Goal: Transaction & Acquisition: Purchase product/service

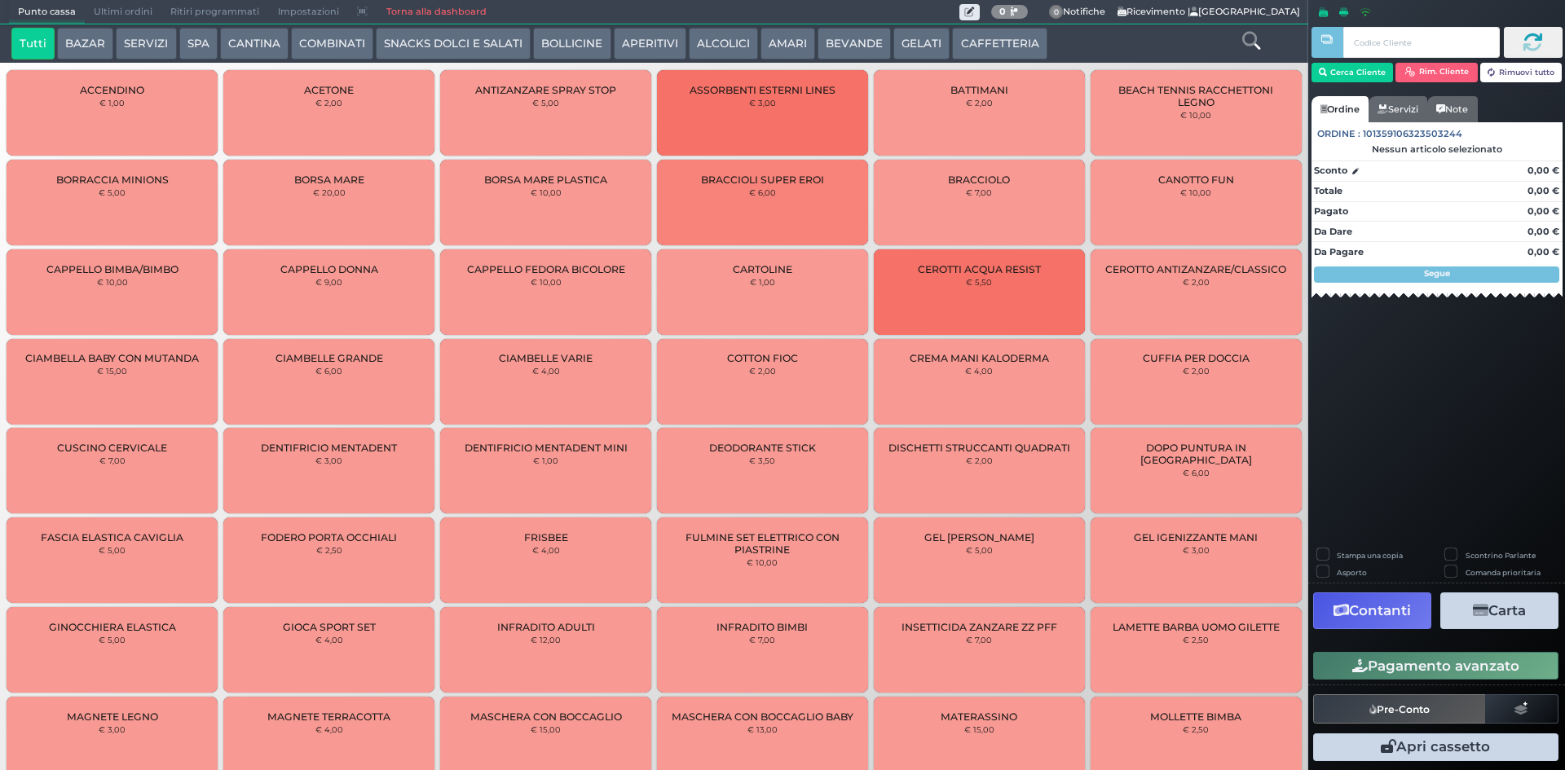
click at [90, 46] on button "BAZAR" at bounding box center [85, 44] width 56 height 33
click at [157, 41] on button "SERVIZI" at bounding box center [146, 44] width 60 height 33
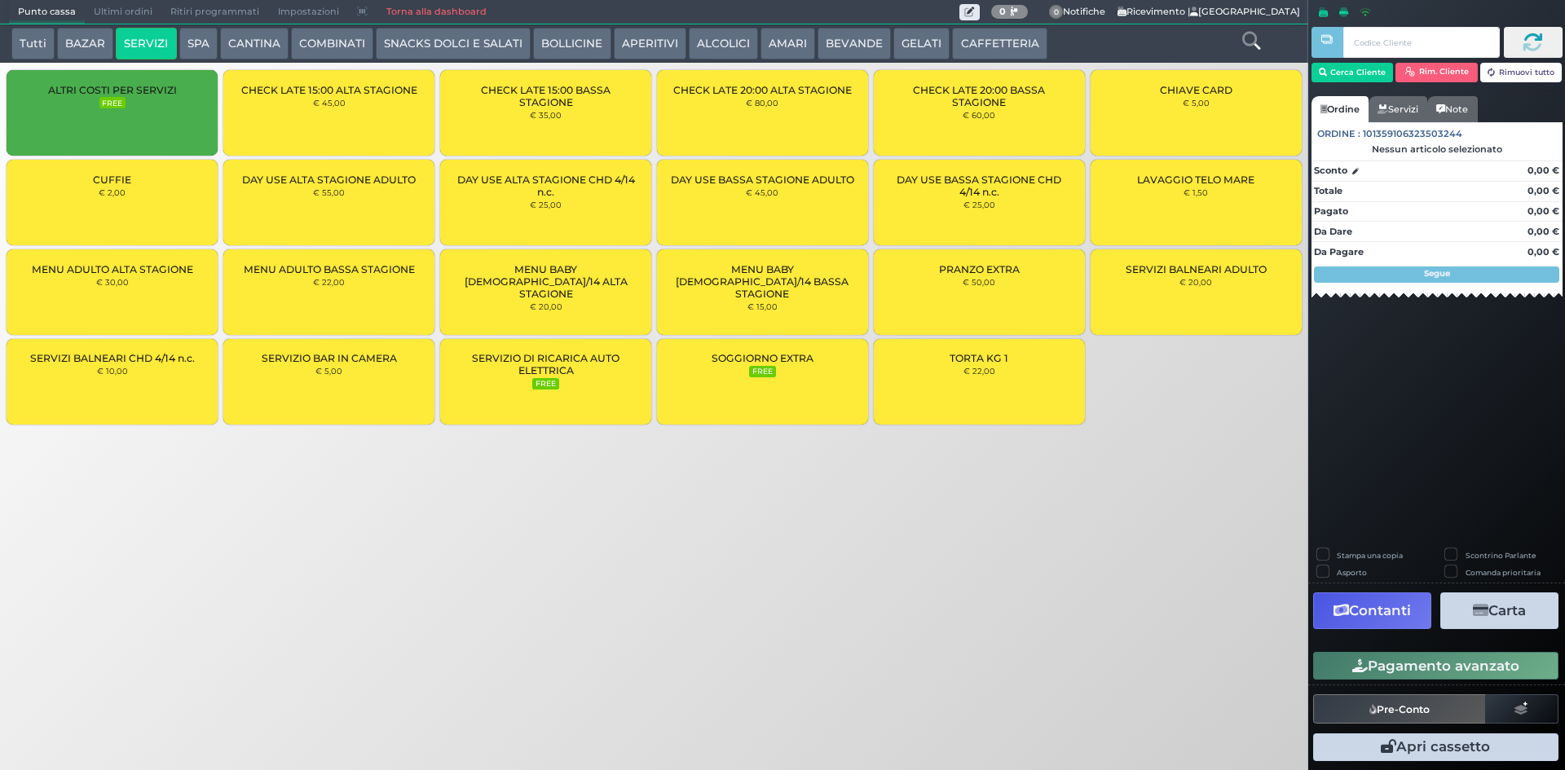
click at [139, 209] on div "CUFFIE € 2,00" at bounding box center [112, 203] width 211 height 86
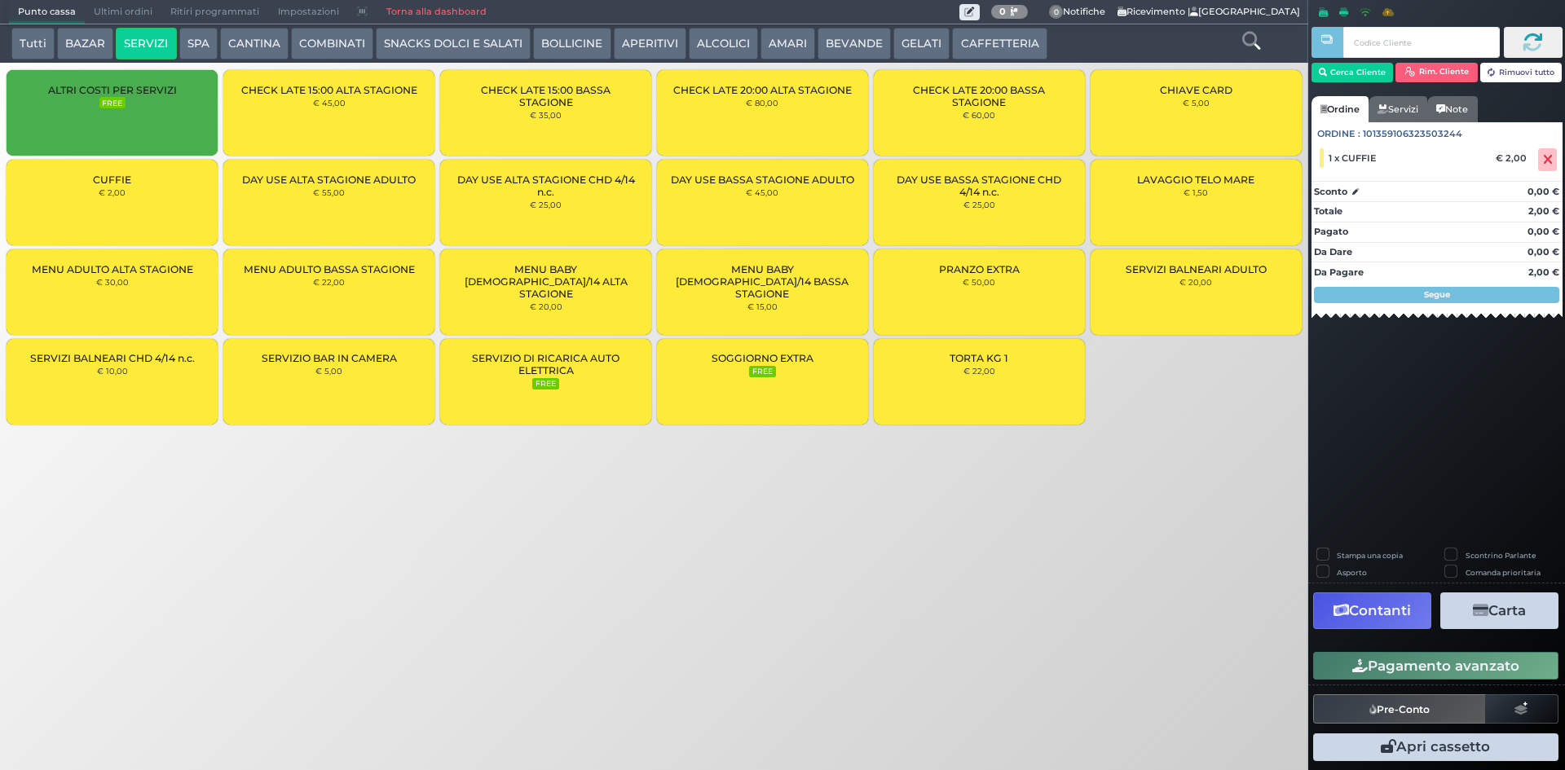
click at [139, 209] on div "CUFFIE € 2,00" at bounding box center [112, 203] width 211 height 86
click at [1439, 662] on button "Pagamento avanzato" at bounding box center [1435, 666] width 245 height 28
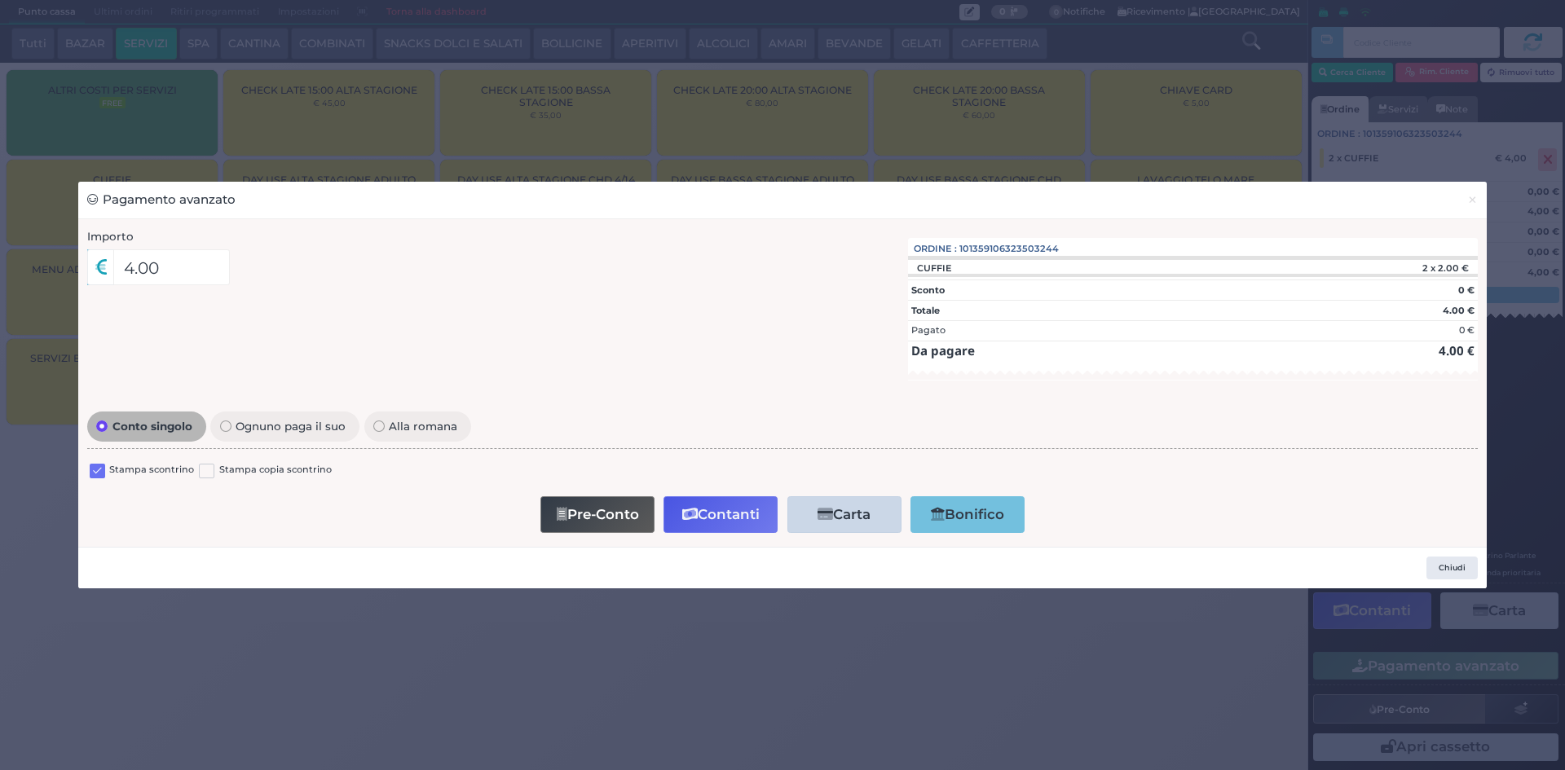
click at [107, 471] on div "Stampa scontrino" at bounding box center [142, 473] width 104 height 20
click at [102, 471] on label at bounding box center [97, 471] width 15 height 15
click at [0, 0] on input "checkbox" at bounding box center [0, 0] width 0 height 0
click at [740, 521] on button "Contanti" at bounding box center [720, 514] width 114 height 37
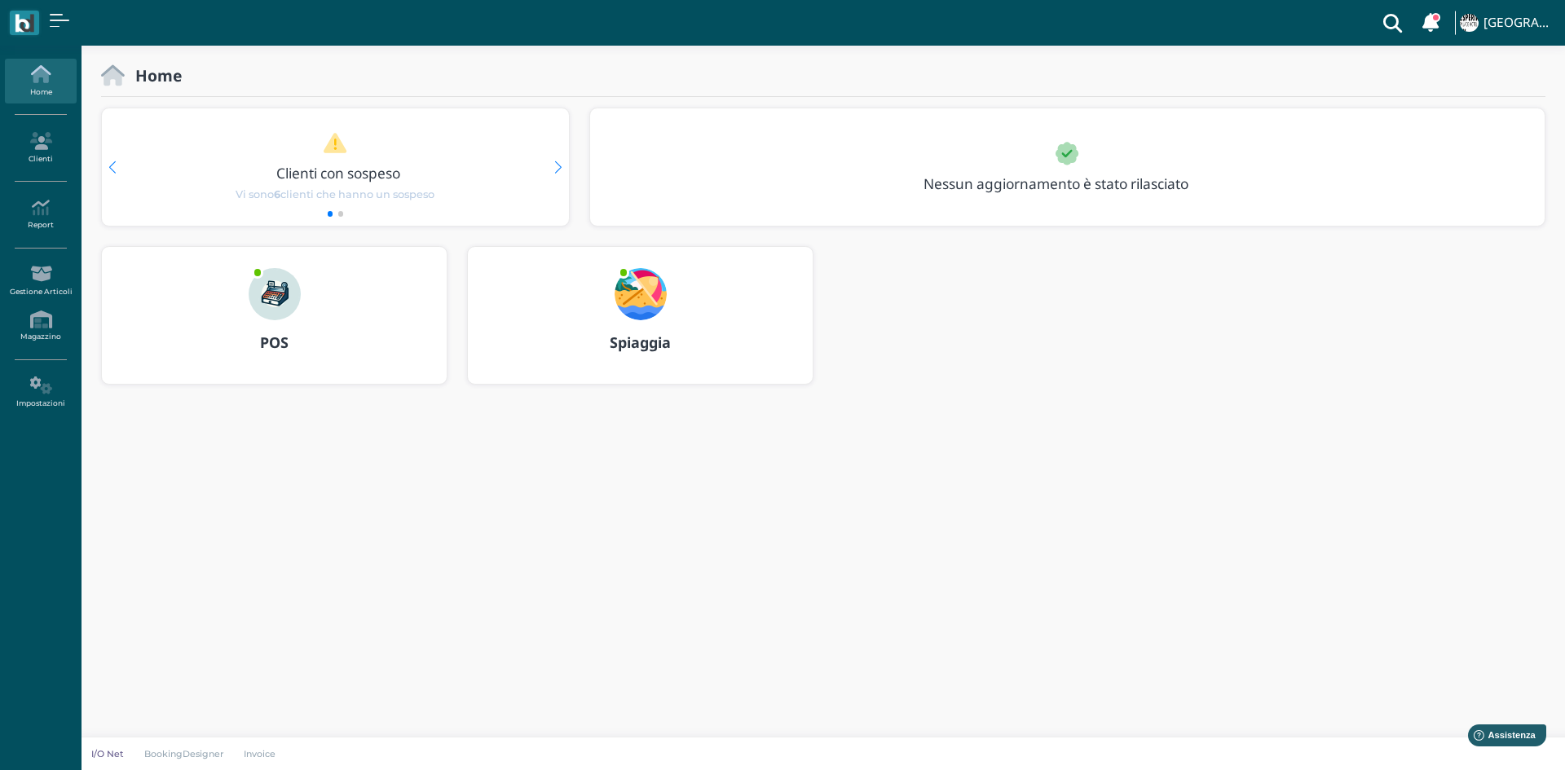
click at [275, 293] on img at bounding box center [275, 294] width 52 height 52
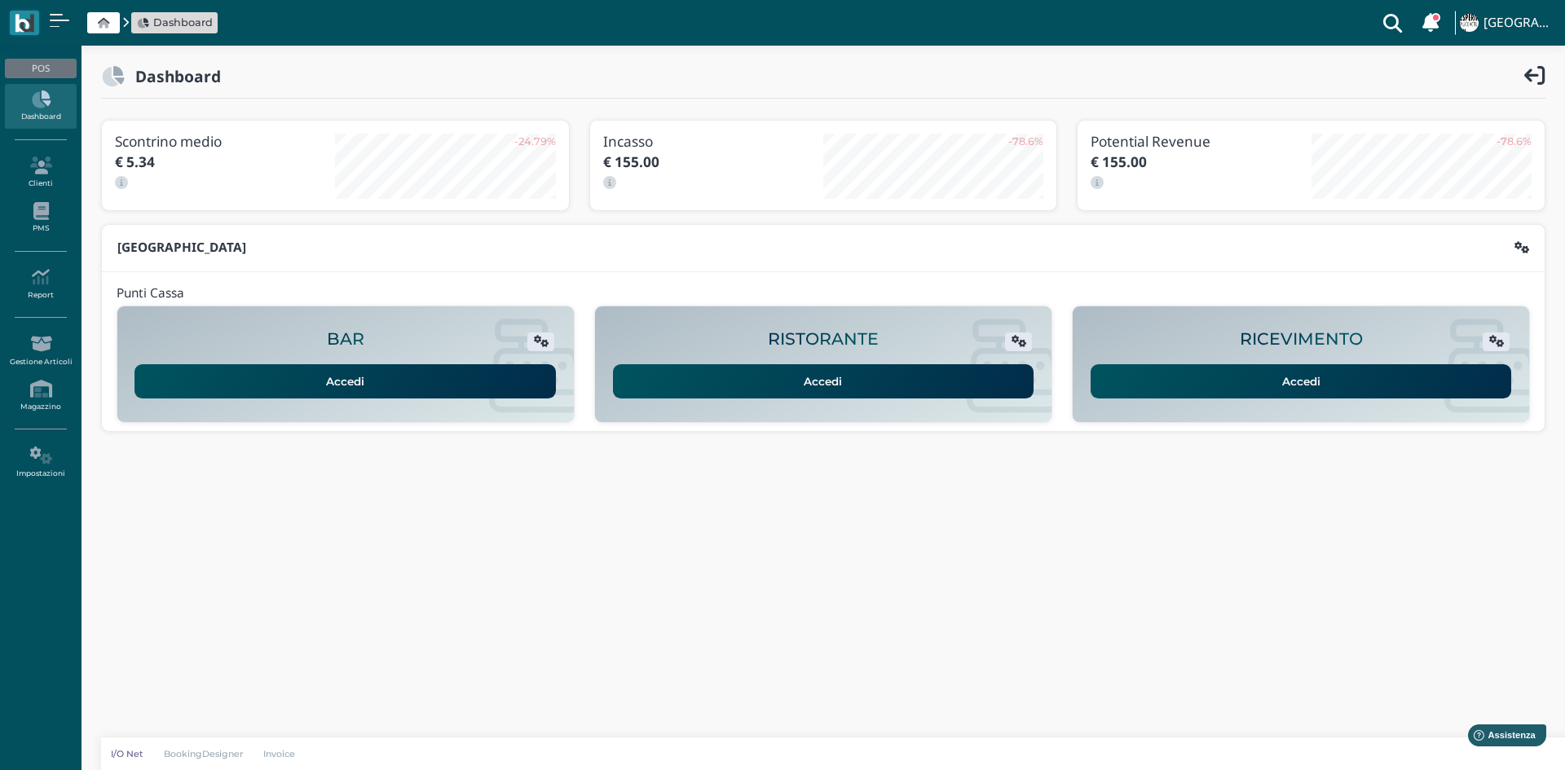
click at [1291, 385] on link "Accedi" at bounding box center [1300, 381] width 421 height 34
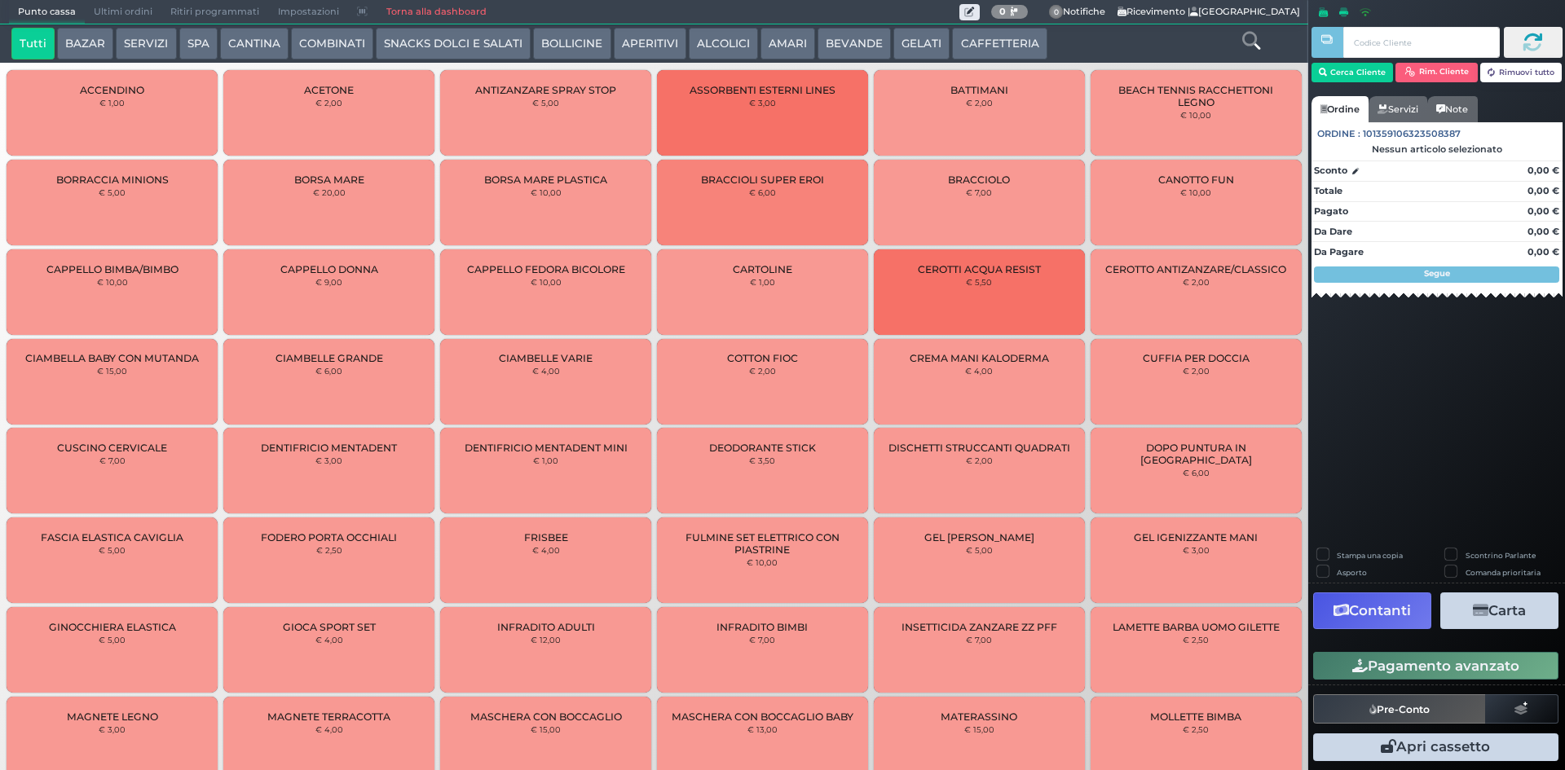
click at [195, 38] on button "SPA" at bounding box center [198, 44] width 38 height 33
